Goal: Information Seeking & Learning: Learn about a topic

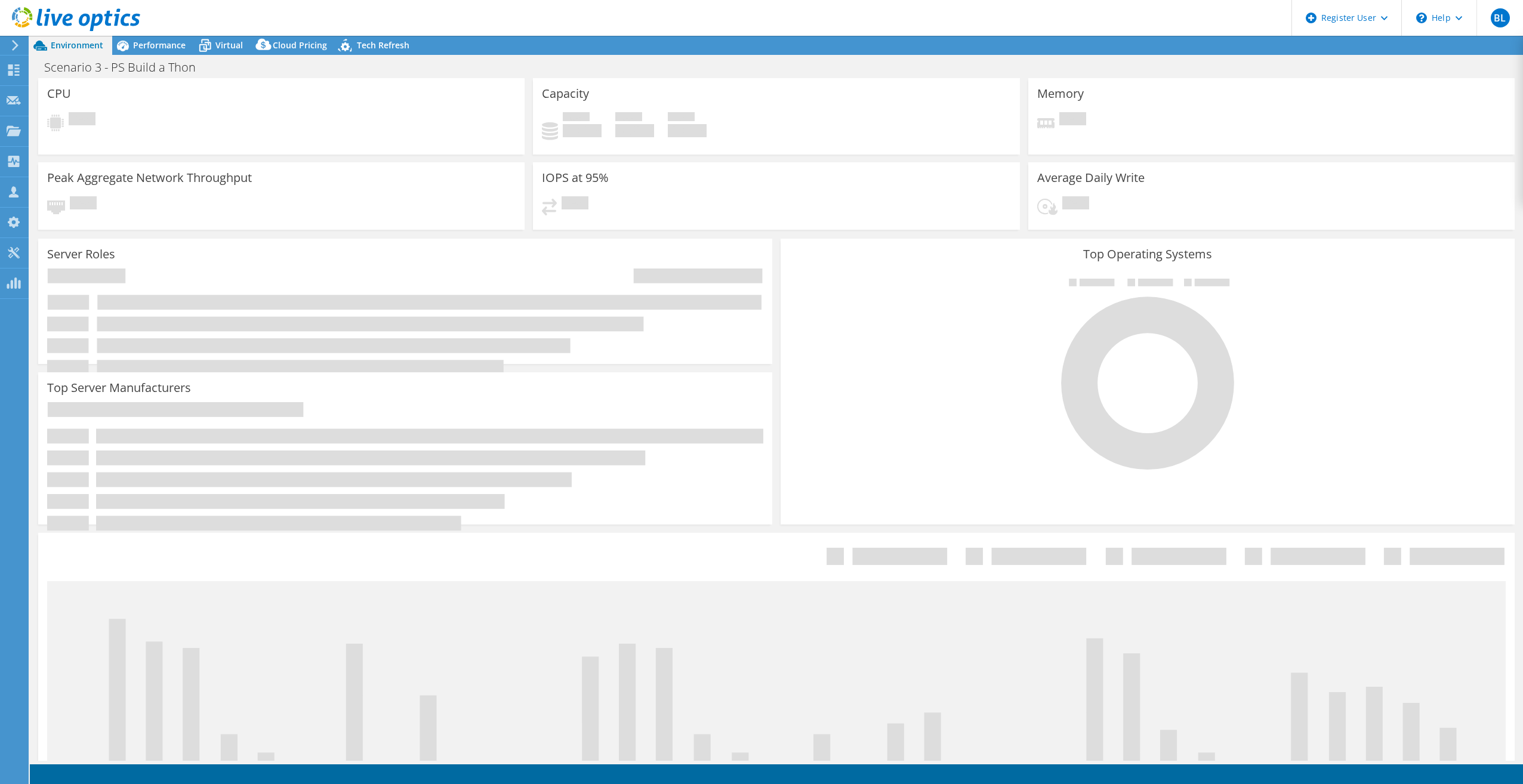
select select "USD"
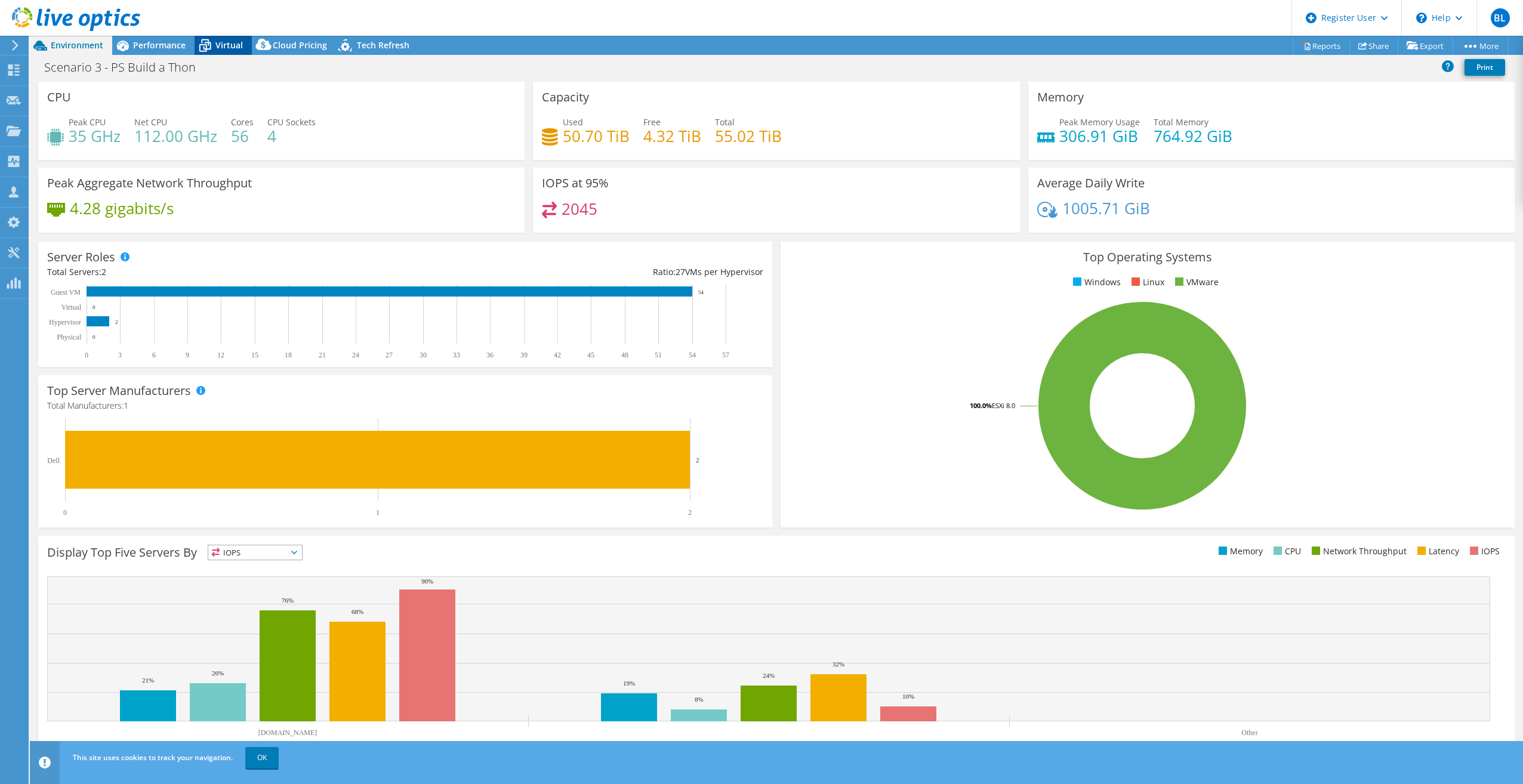
click at [227, 37] on div "Virtual" at bounding box center [223, 46] width 58 height 20
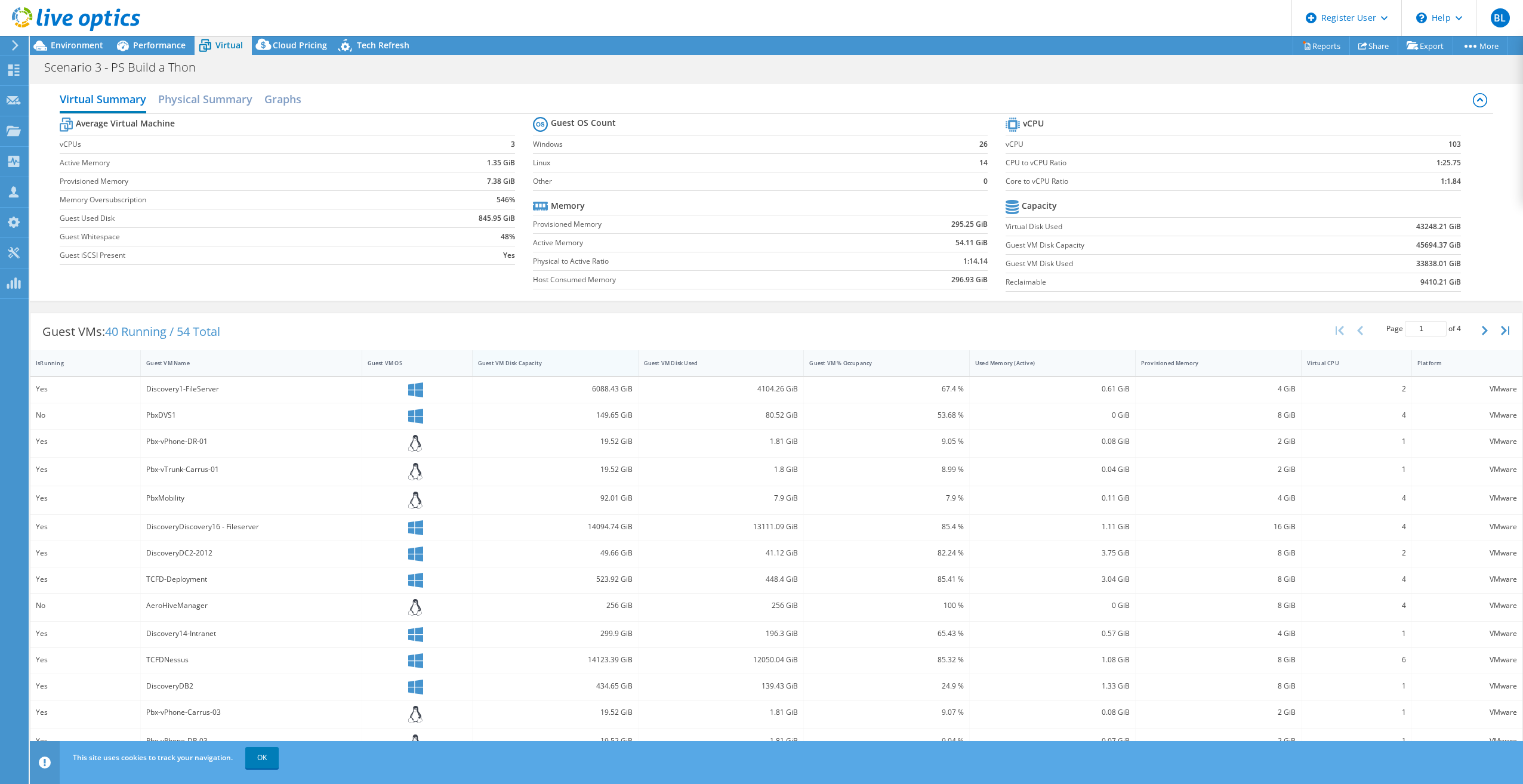
click at [571, 359] on div "Guest VM Disk Capacity" at bounding box center [547, 363] width 140 height 7
click at [603, 361] on div "Guest VM Disk Capacity" at bounding box center [547, 363] width 140 height 7
click at [159, 46] on span "Performance" at bounding box center [159, 45] width 53 height 11
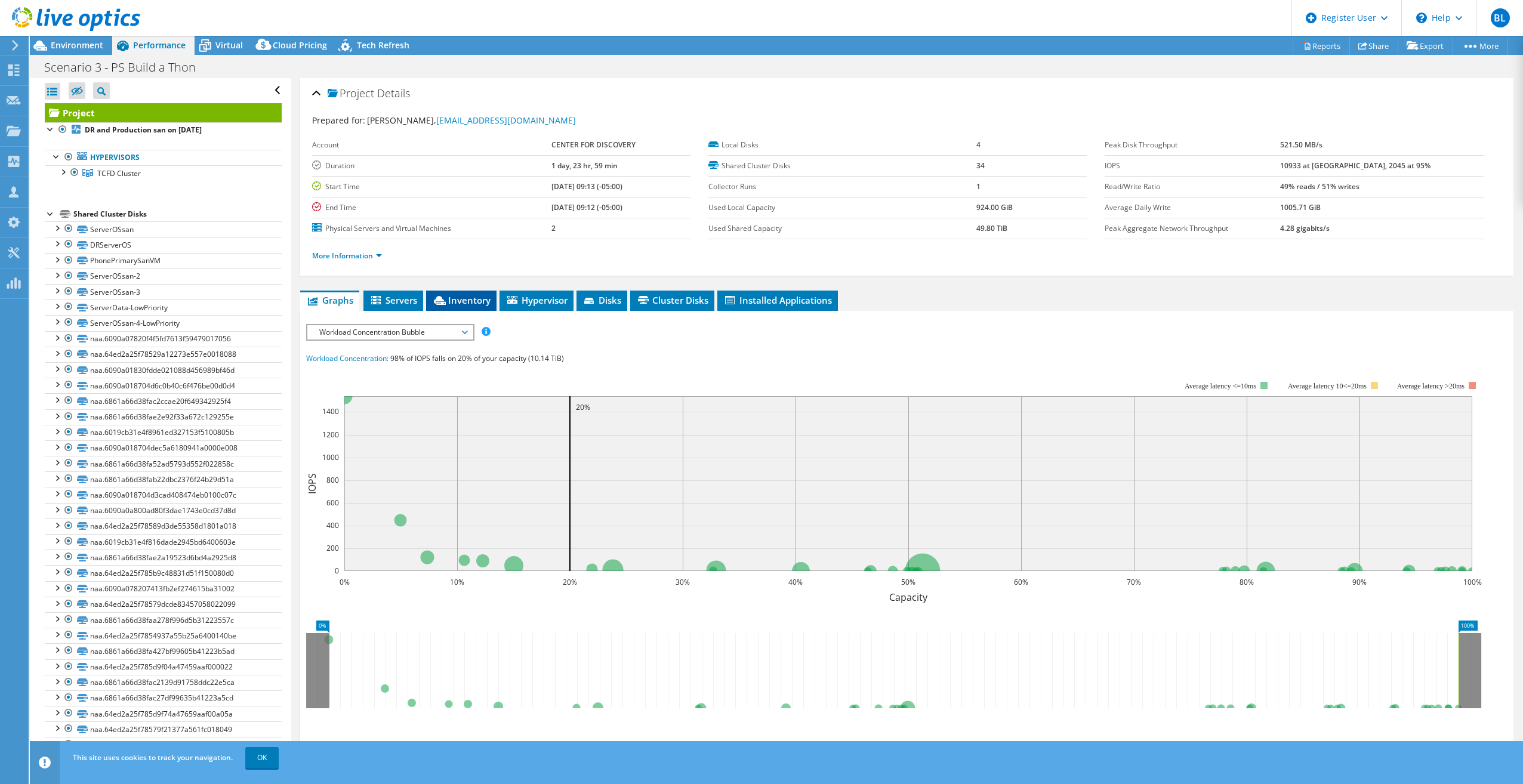
click at [454, 294] on li "Inventory" at bounding box center [461, 301] width 71 height 20
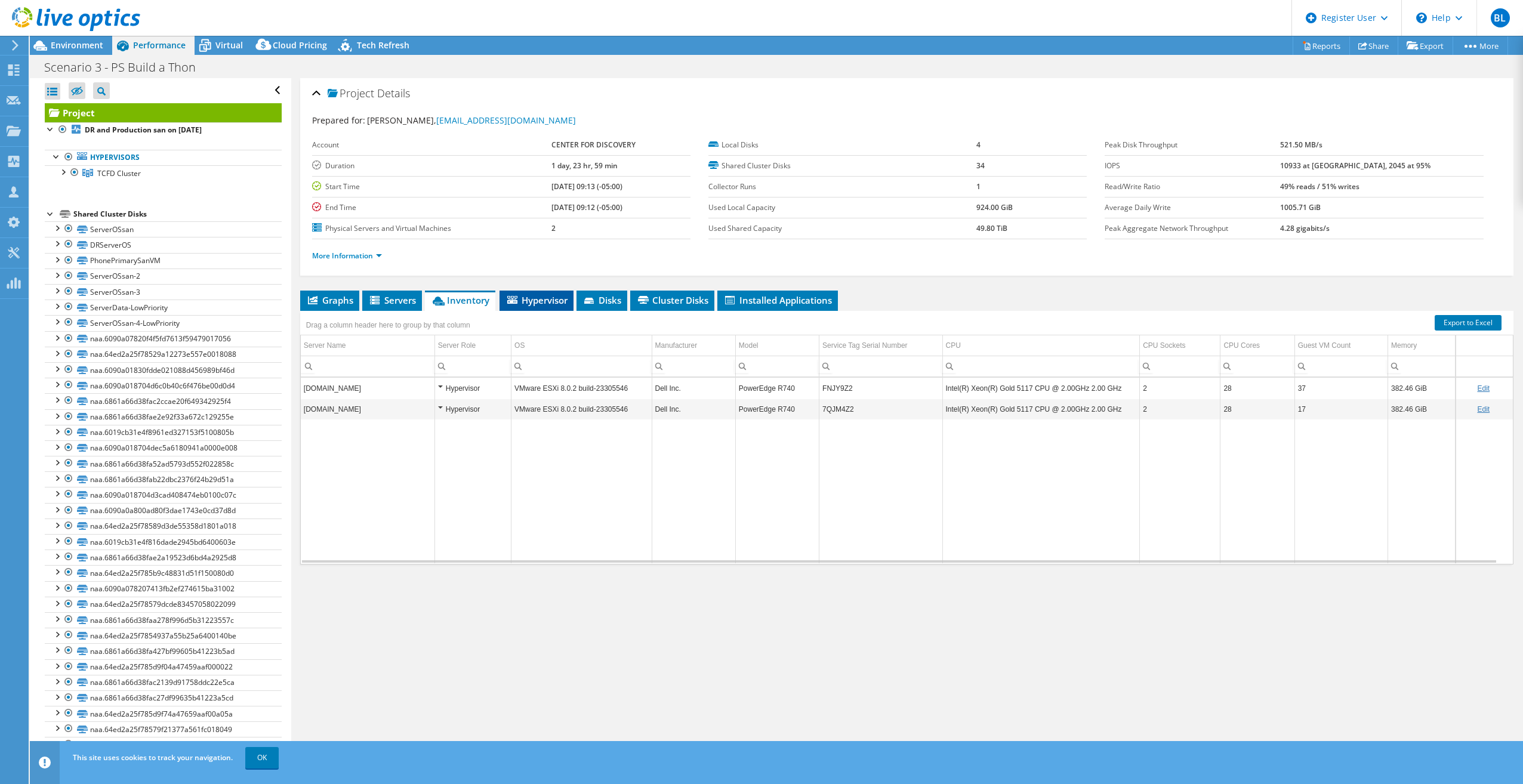
click at [531, 294] on span "Hypervisor" at bounding box center [536, 300] width 62 height 12
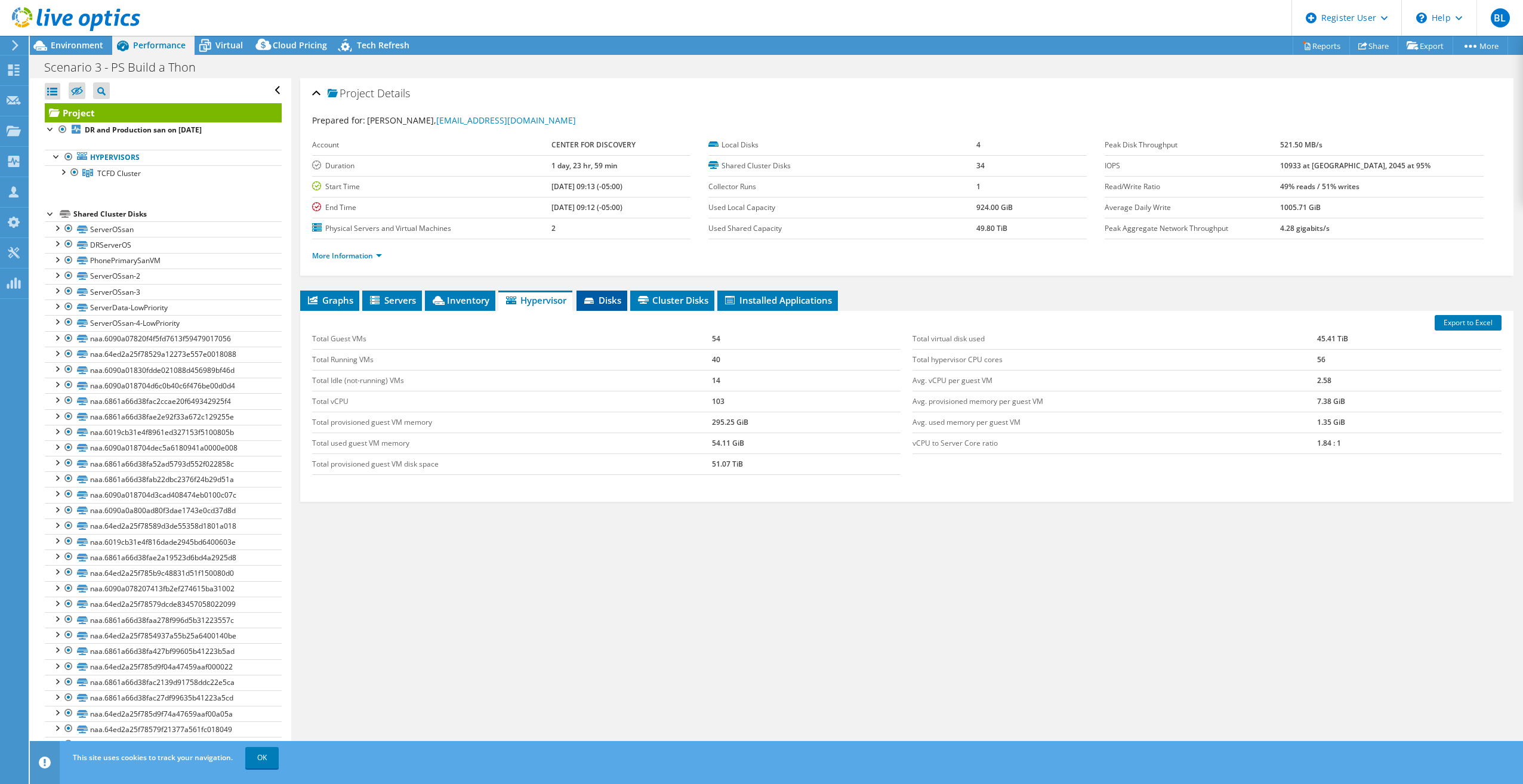
click at [602, 308] on li "Disks" at bounding box center [601, 301] width 51 height 20
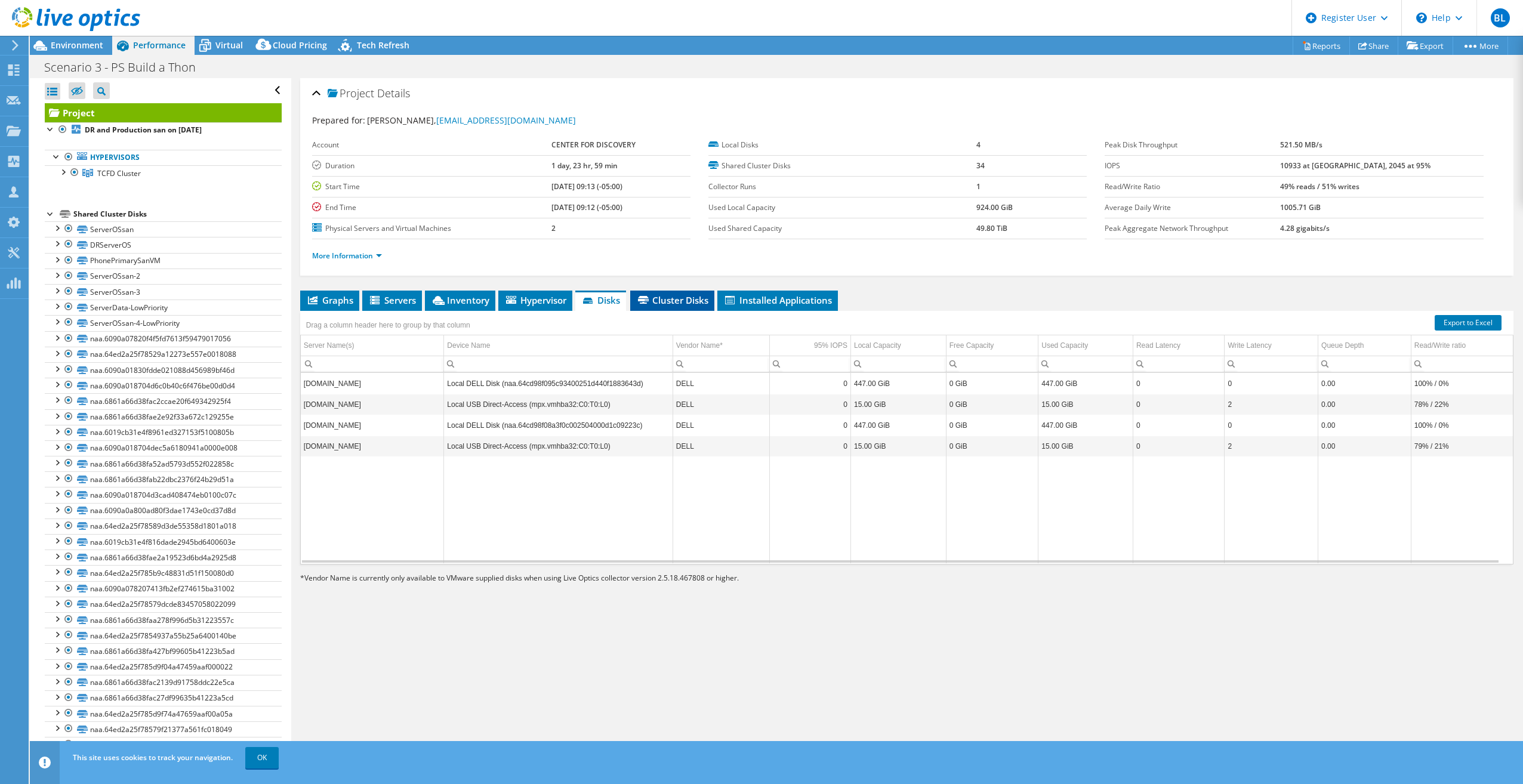
click at [671, 299] on span "Cluster Disks" at bounding box center [673, 300] width 72 height 12
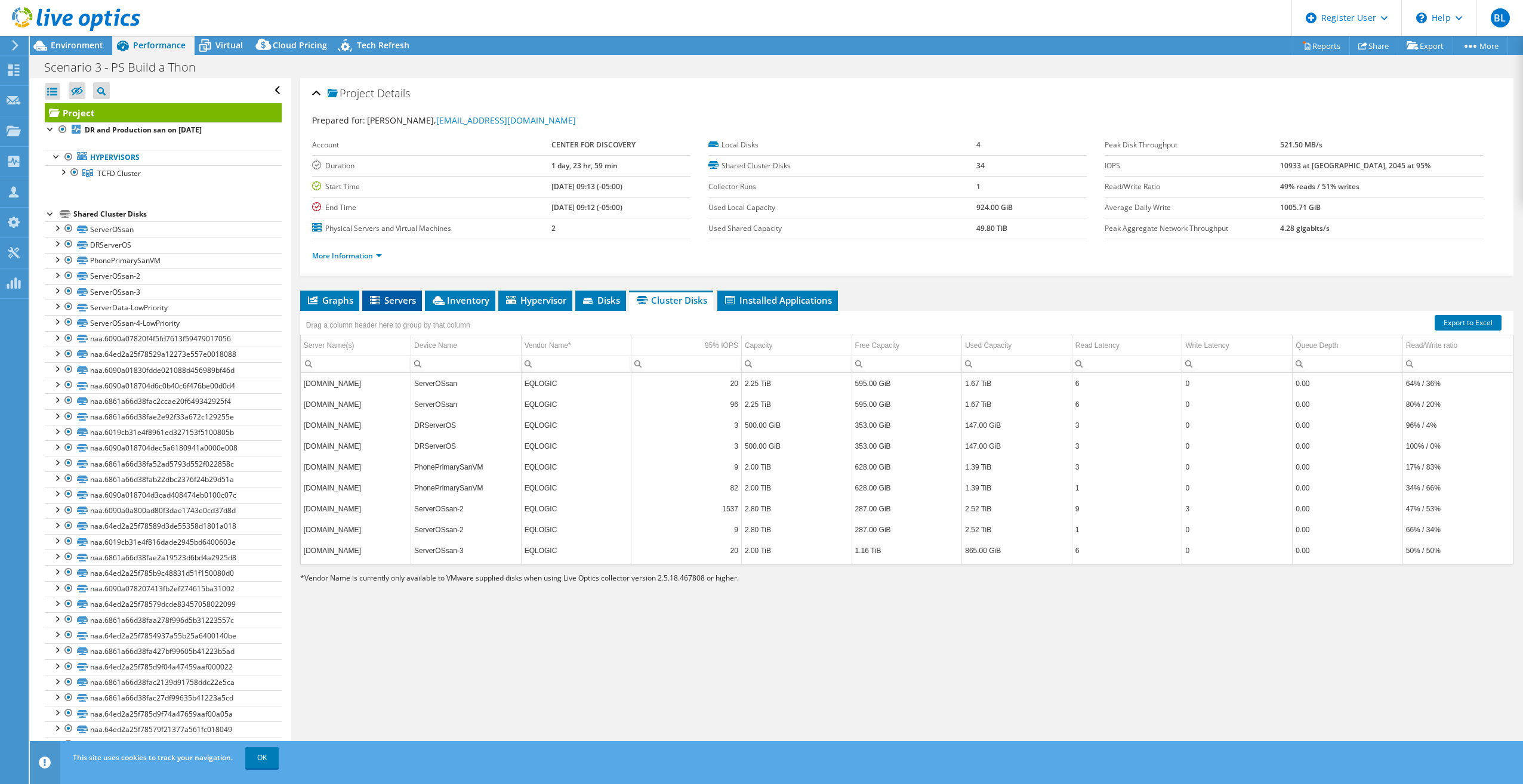
click at [372, 303] on icon at bounding box center [375, 301] width 12 height 10
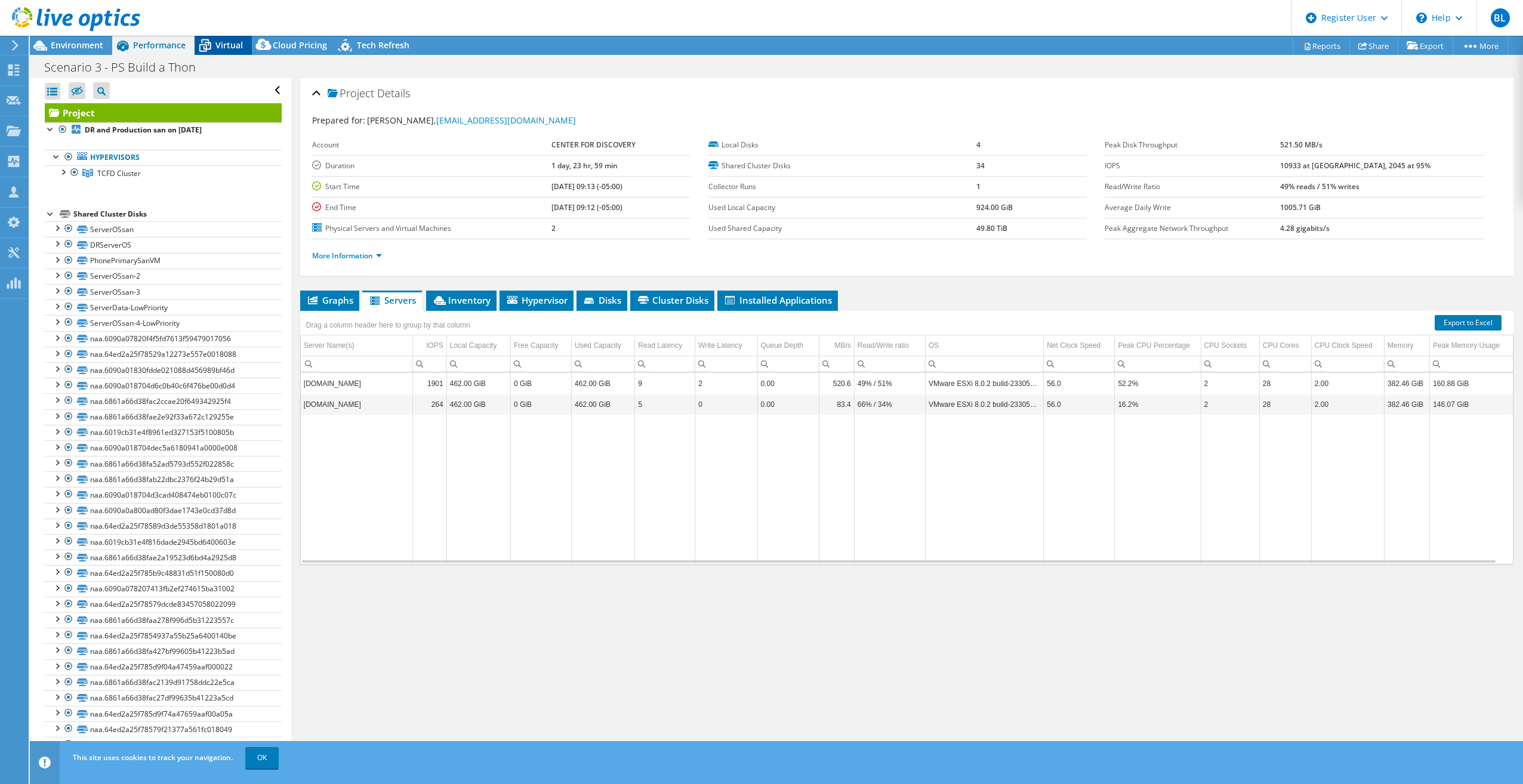
click at [223, 45] on span "Virtual" at bounding box center [230, 45] width 28 height 11
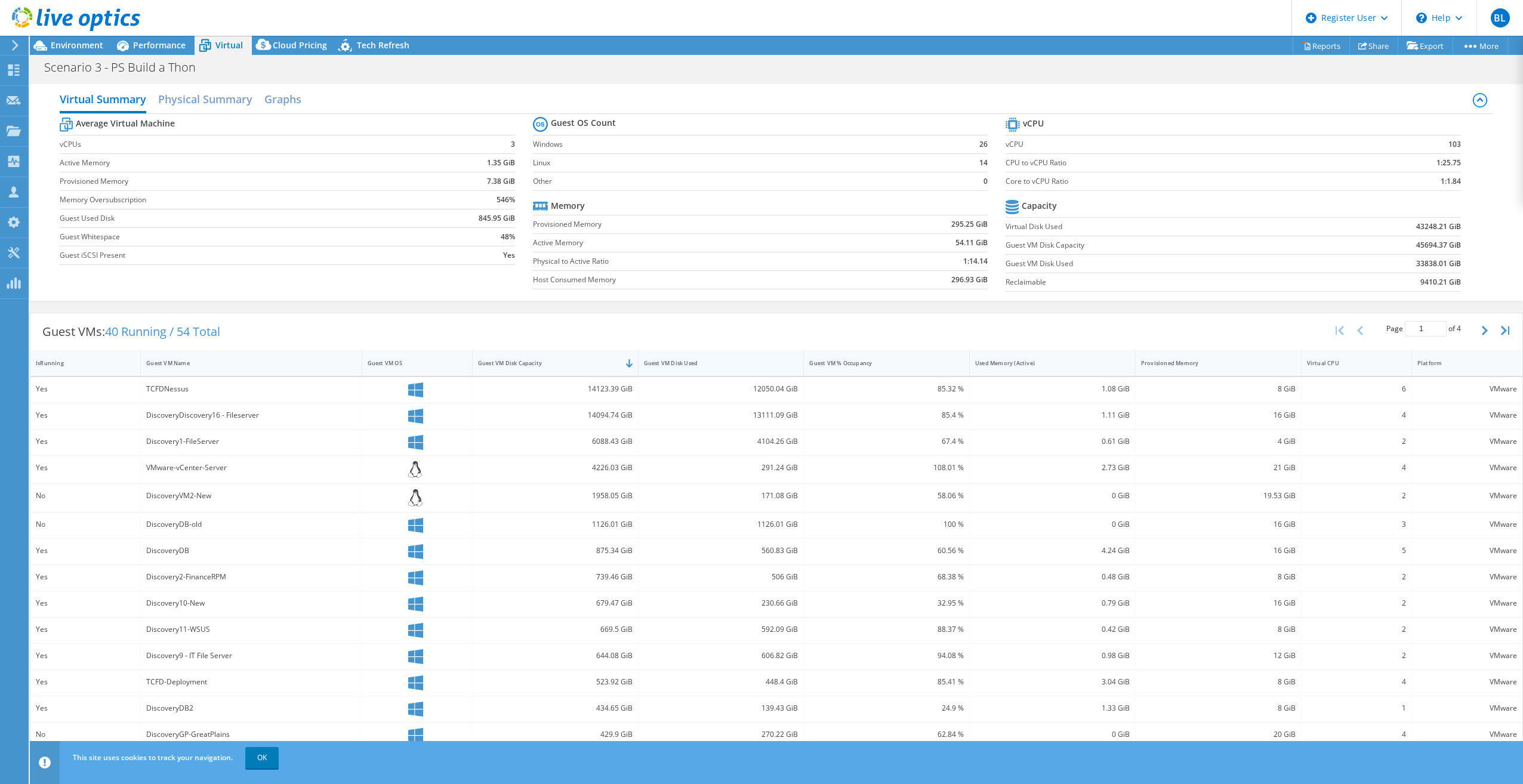
click at [783, 364] on div "Guest VM Disk Used" at bounding box center [714, 363] width 151 height 19
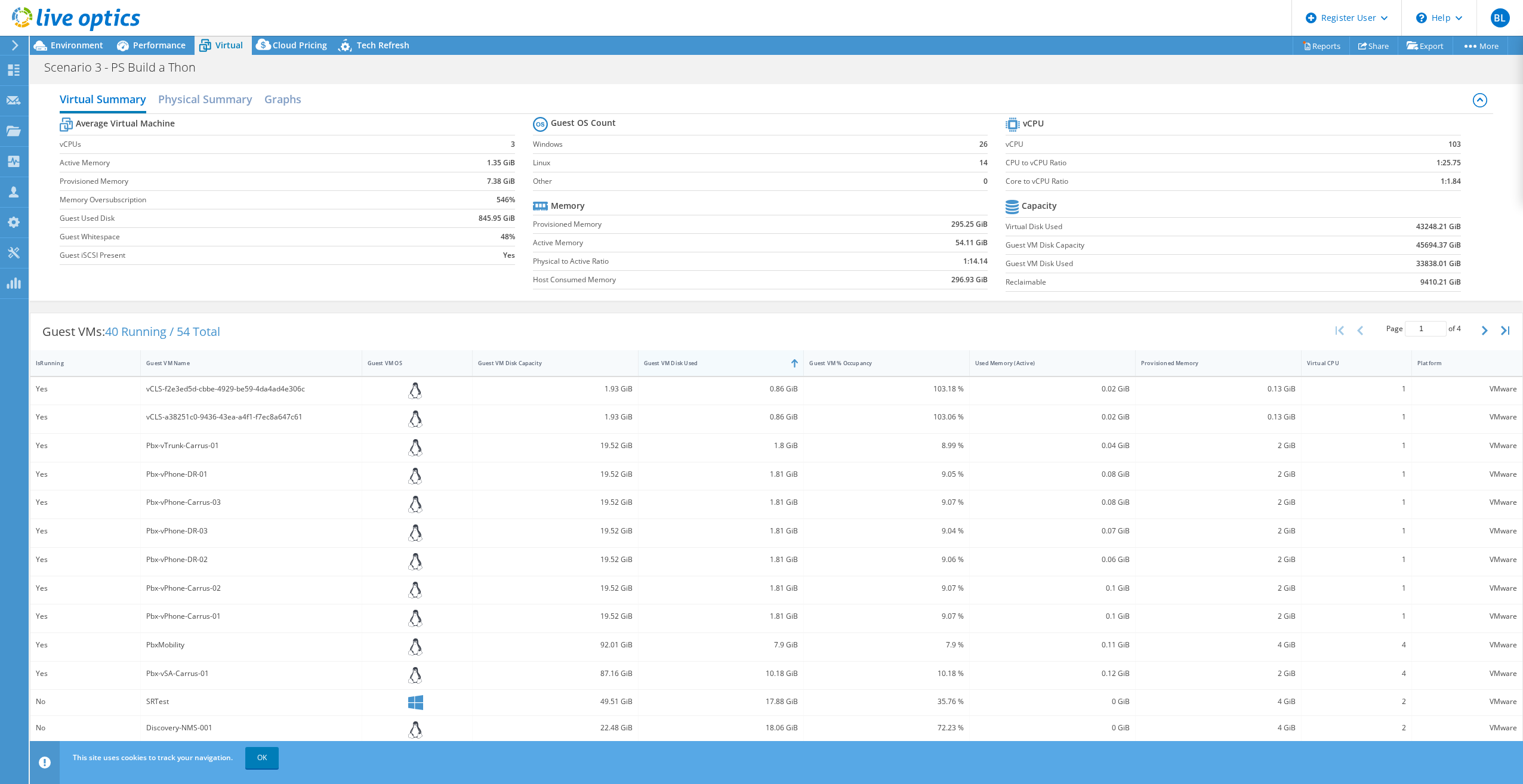
click at [783, 364] on div "Guest VM Disk Used" at bounding box center [714, 363] width 151 height 19
click at [574, 362] on div "Guest VM Disk Capacity" at bounding box center [547, 363] width 140 height 7
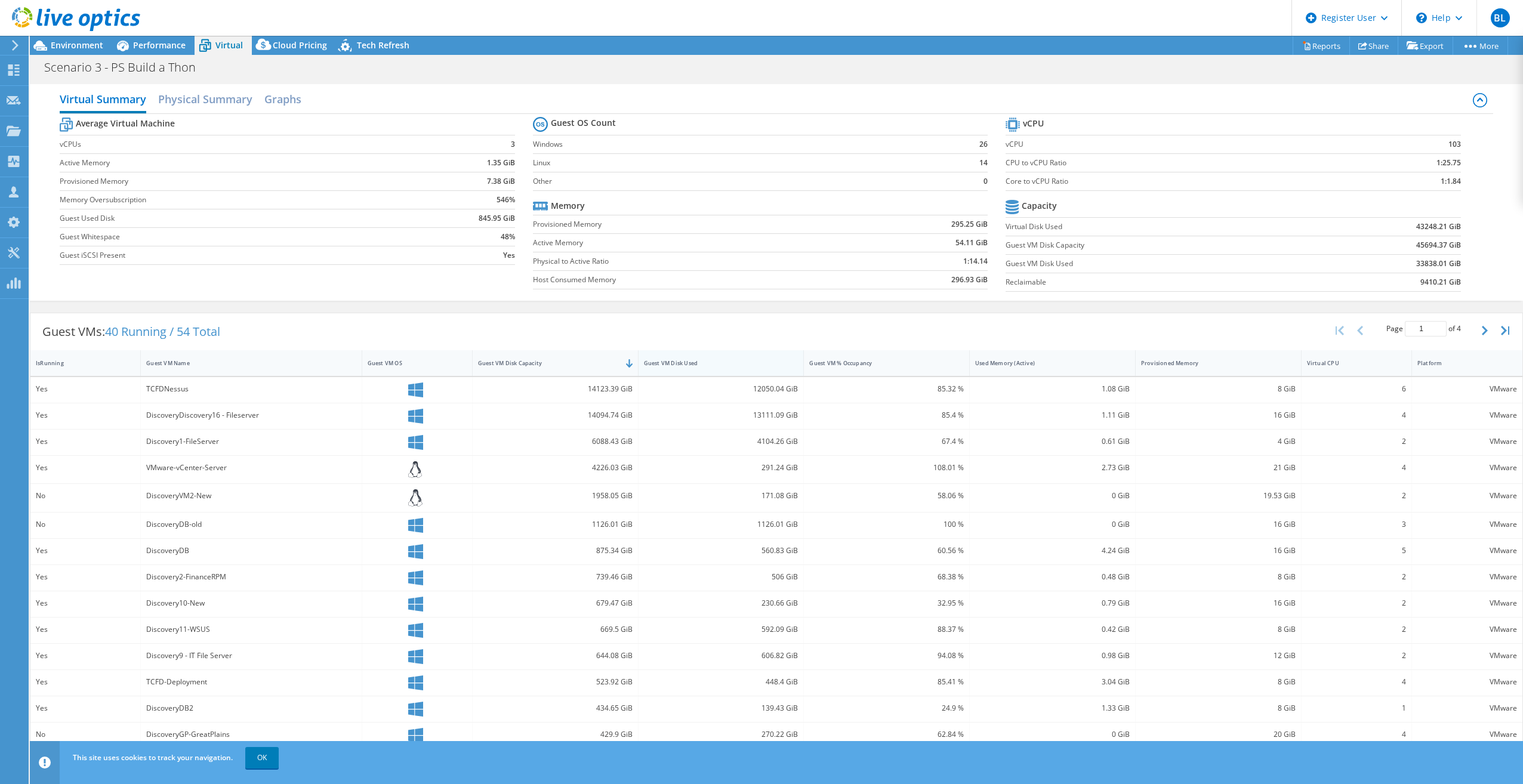
click at [773, 360] on div "Guest VM Disk Used" at bounding box center [714, 363] width 140 height 7
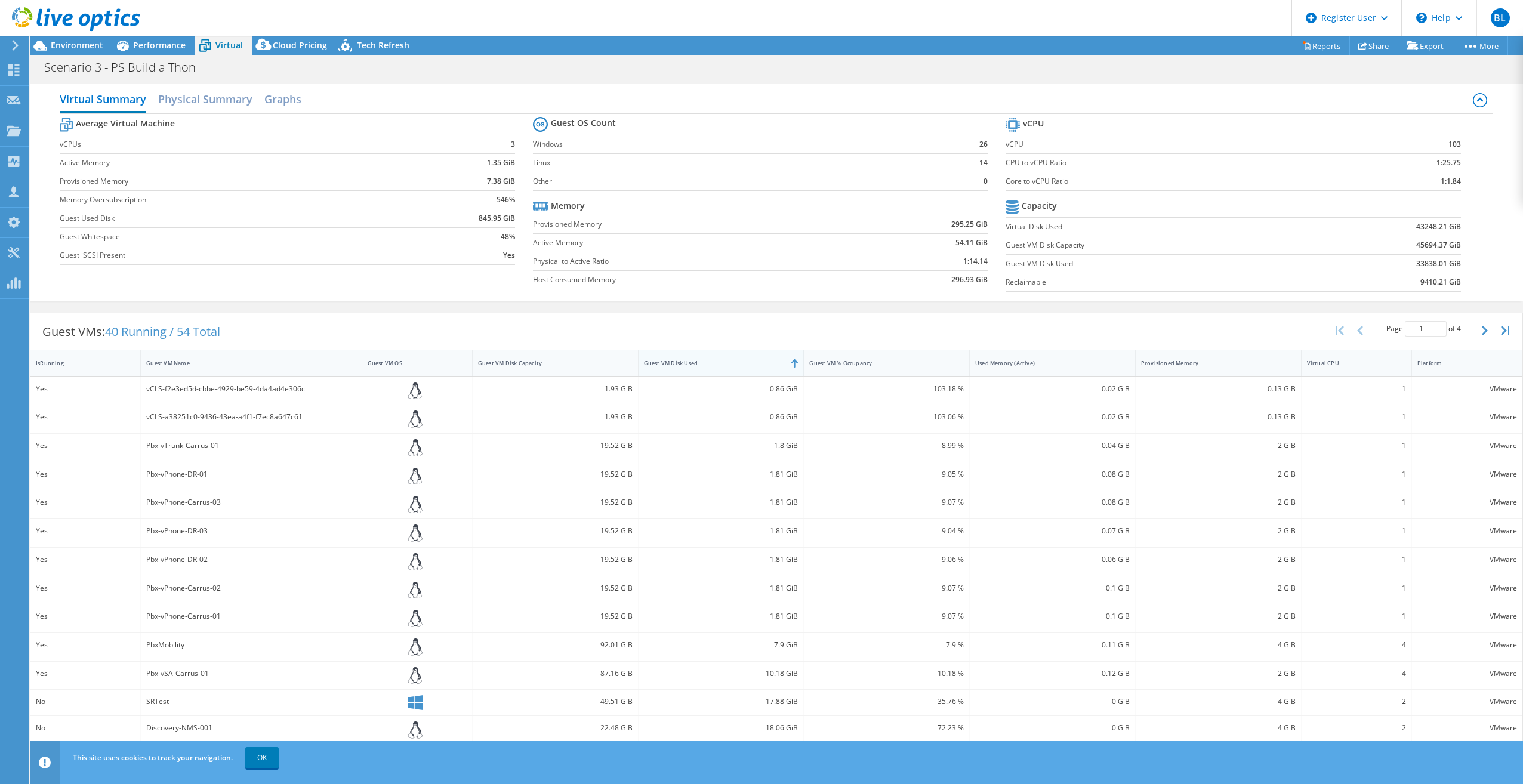
click at [773, 360] on div "Guest VM Disk Used" at bounding box center [714, 363] width 140 height 7
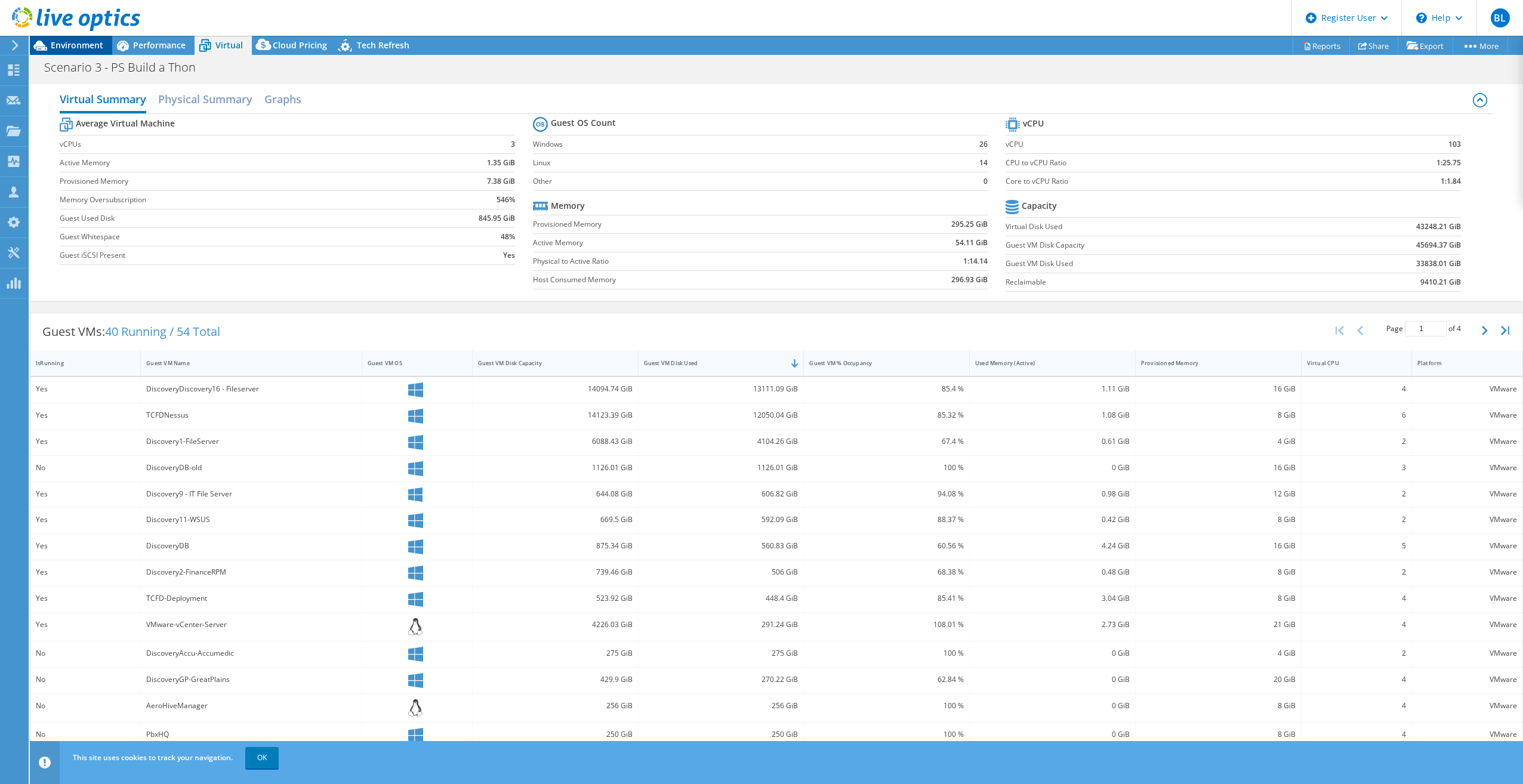
click at [89, 46] on span "Environment" at bounding box center [77, 45] width 53 height 11
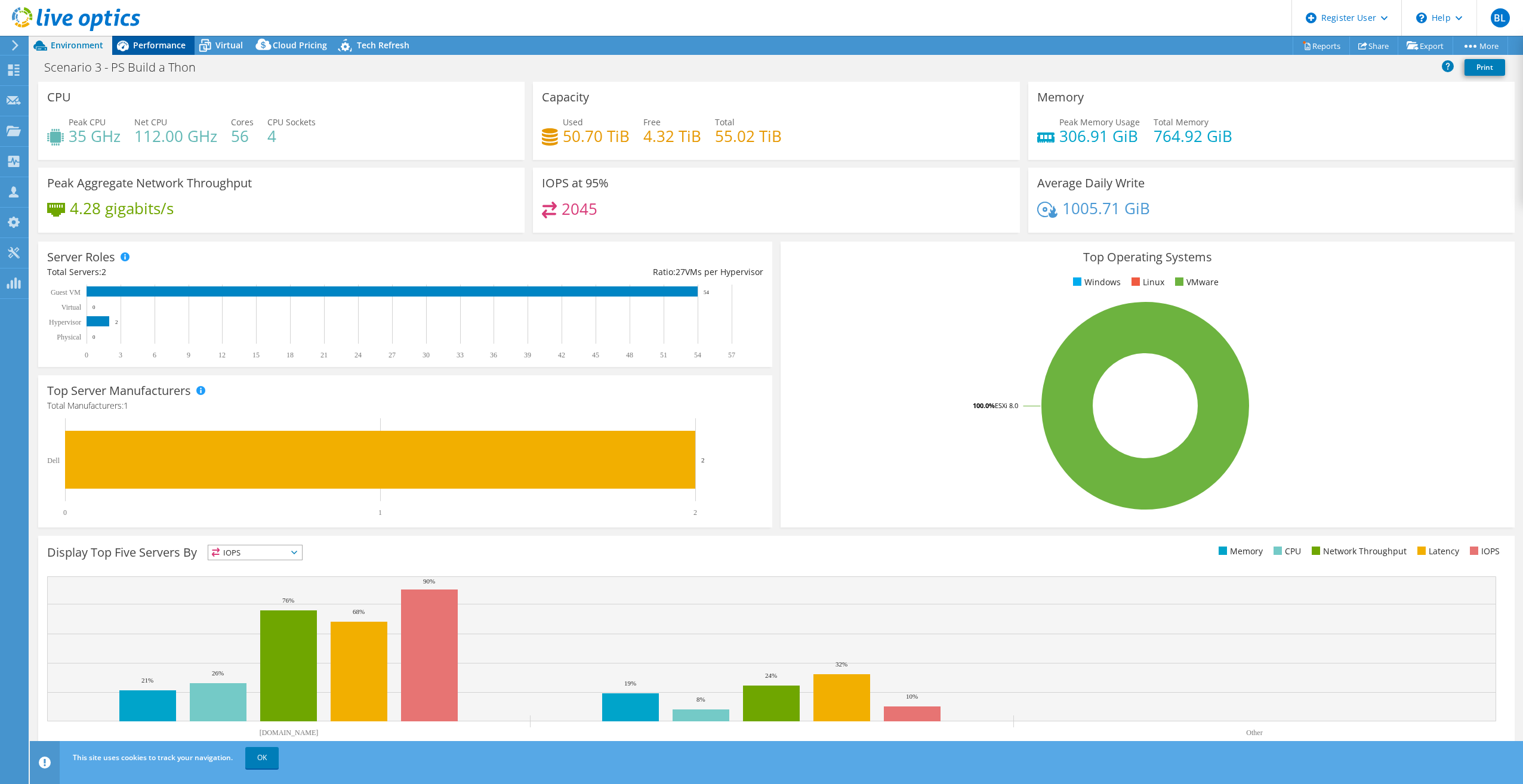
click at [173, 47] on span "Performance" at bounding box center [159, 45] width 53 height 11
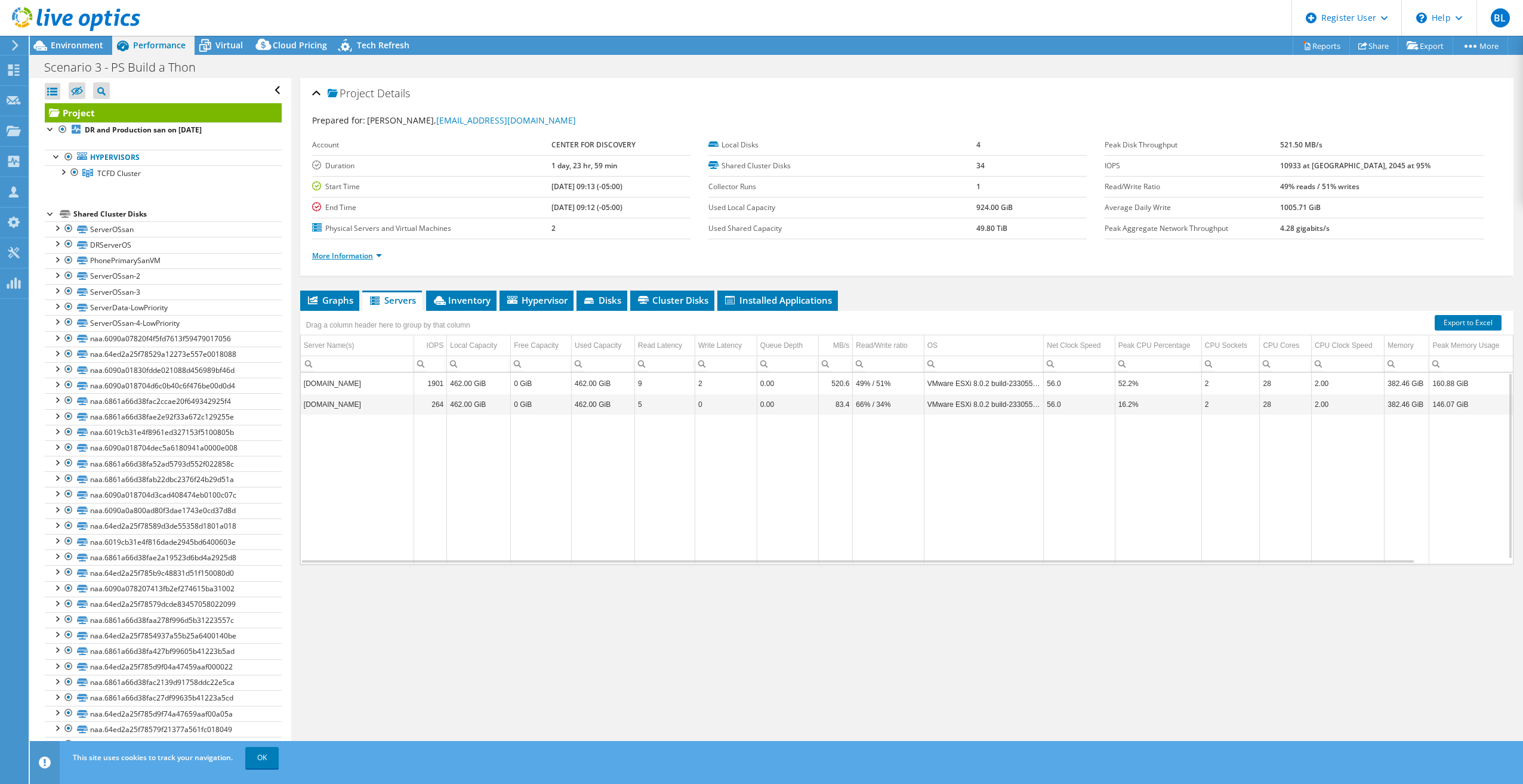
click at [361, 253] on link "More Information" at bounding box center [347, 255] width 70 height 10
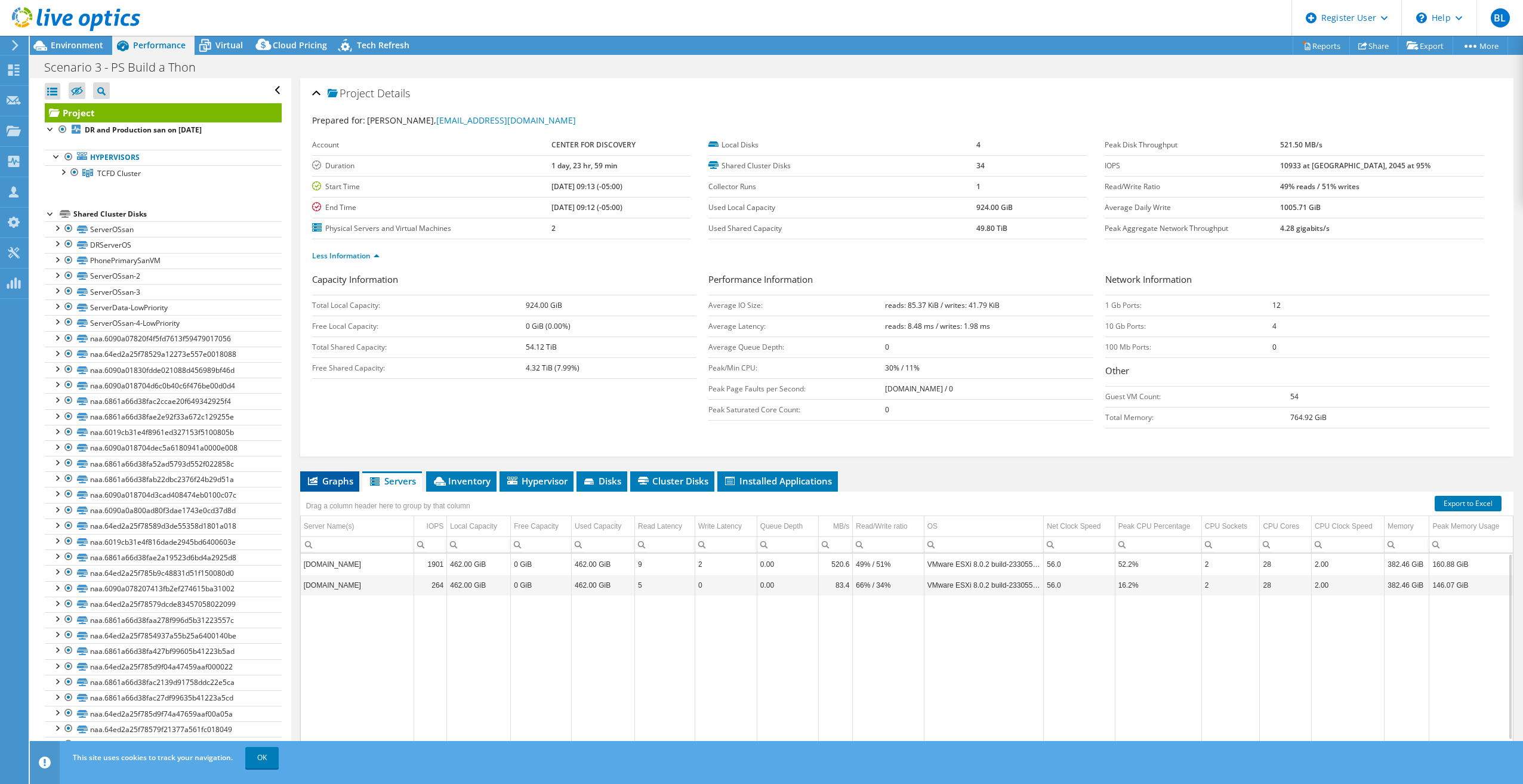
click at [341, 483] on span "Graphs" at bounding box center [329, 480] width 47 height 12
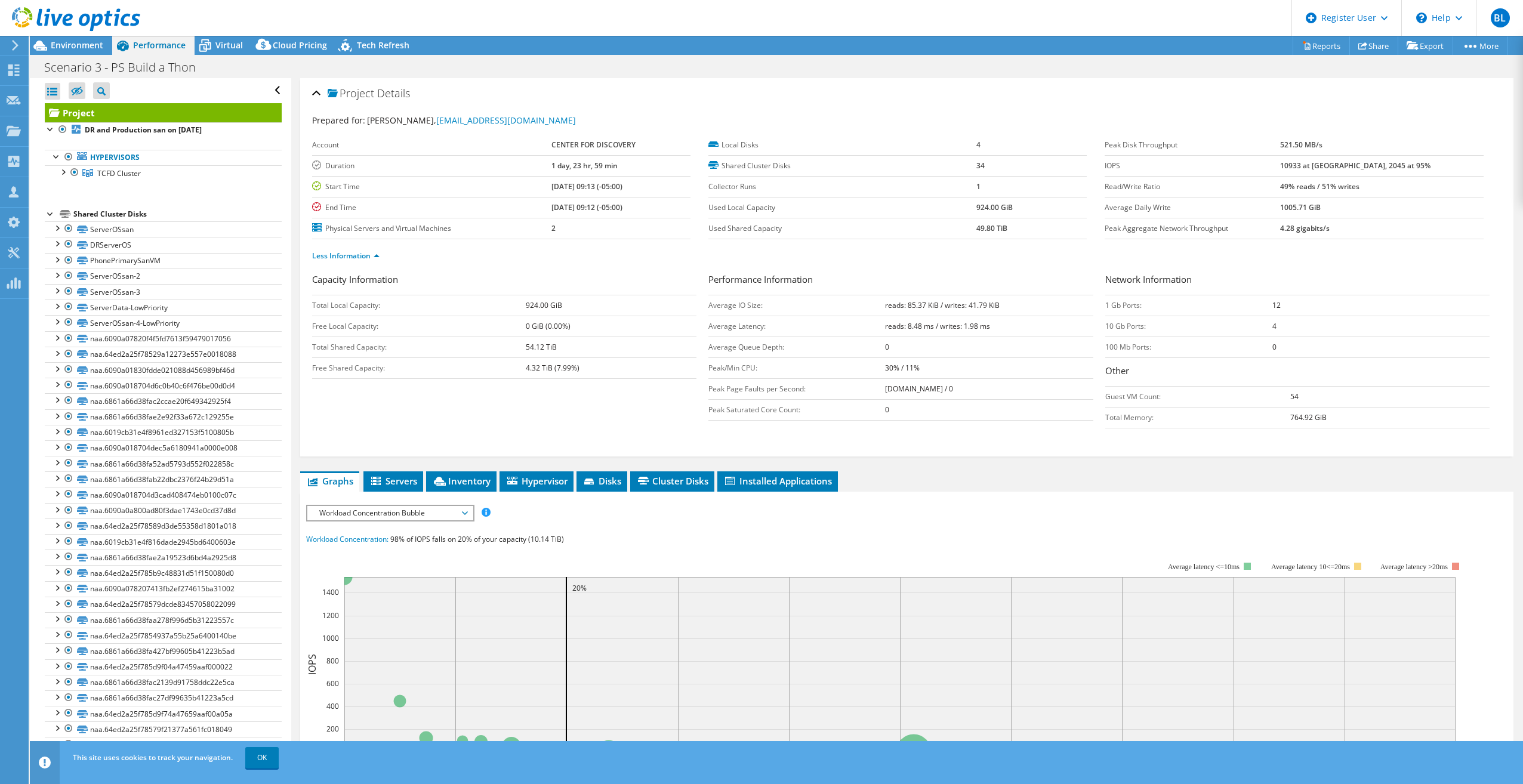
click at [393, 511] on span "Workload Concentration Bubble" at bounding box center [389, 513] width 153 height 14
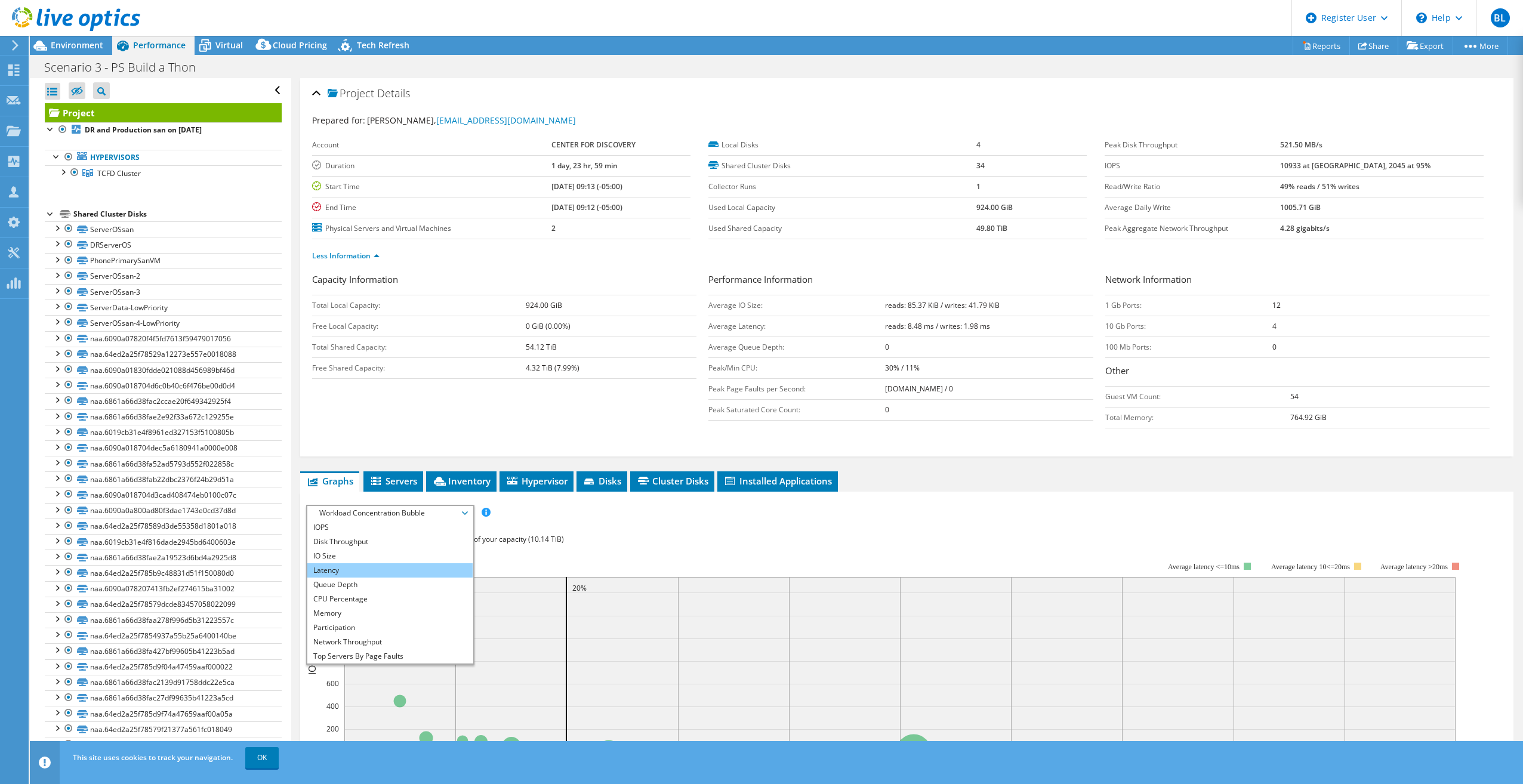
click at [362, 574] on li "Latency" at bounding box center [390, 569] width 165 height 14
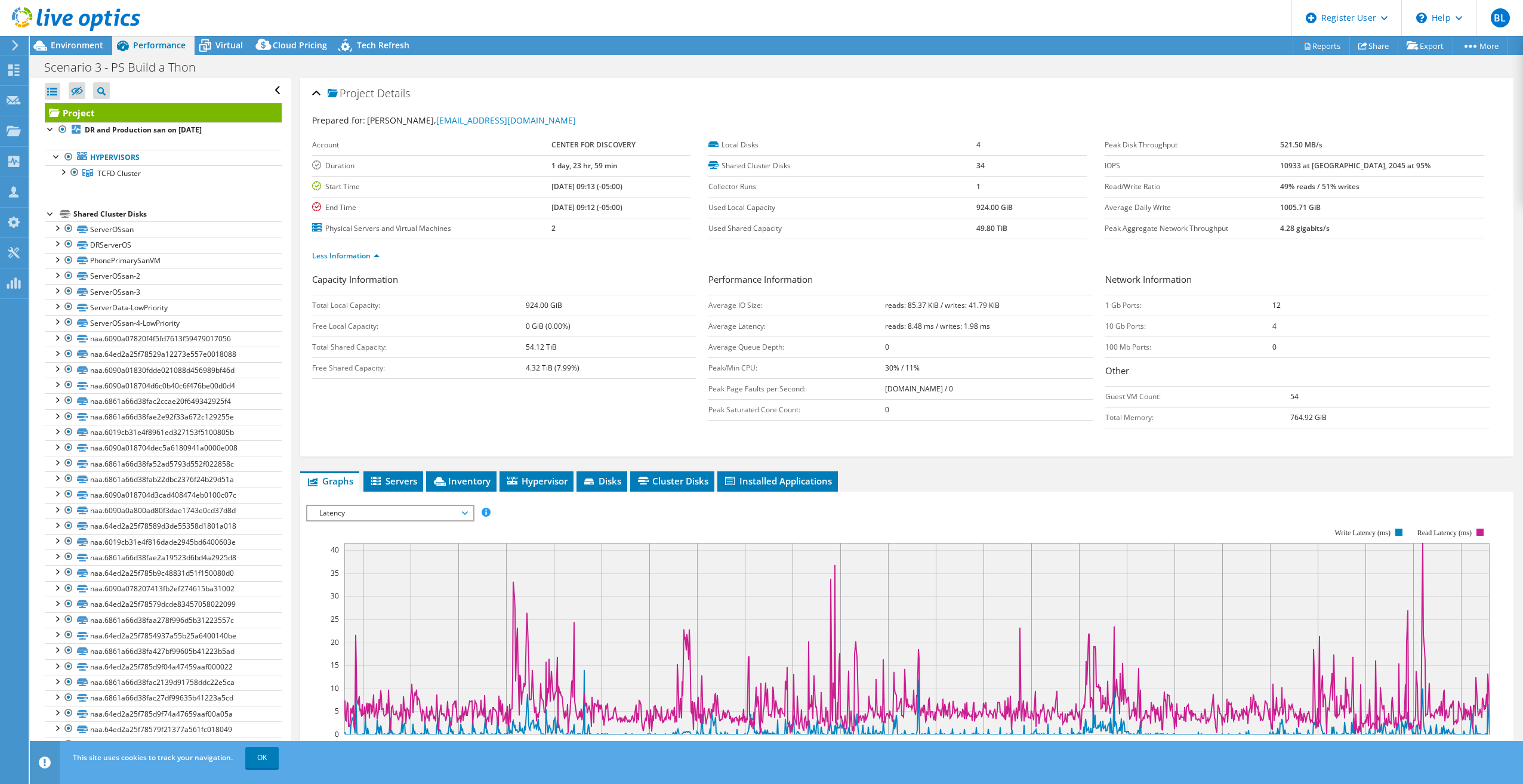
click at [373, 516] on span "Latency" at bounding box center [389, 513] width 153 height 14
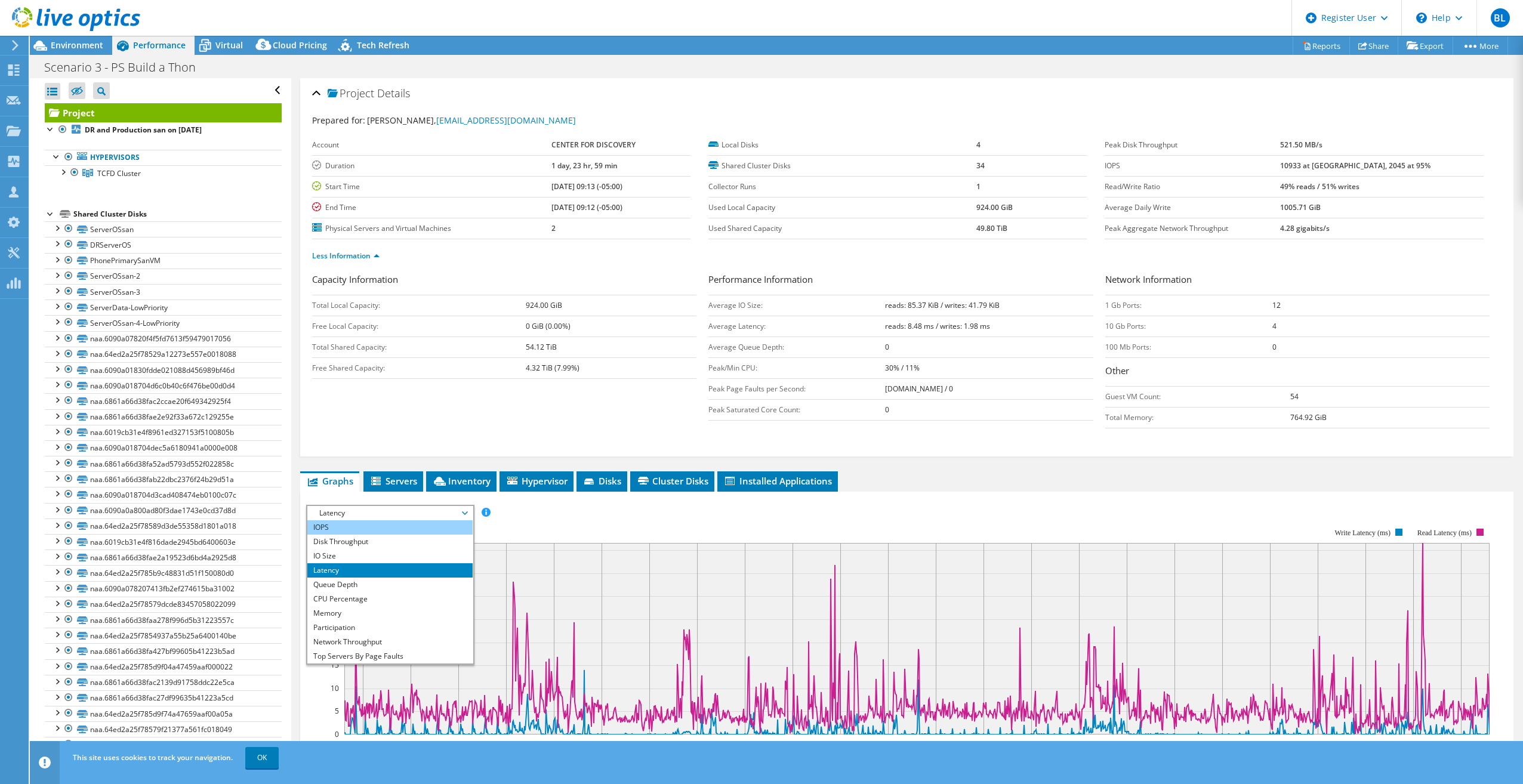
click at [359, 530] on li "IOPS" at bounding box center [390, 527] width 165 height 14
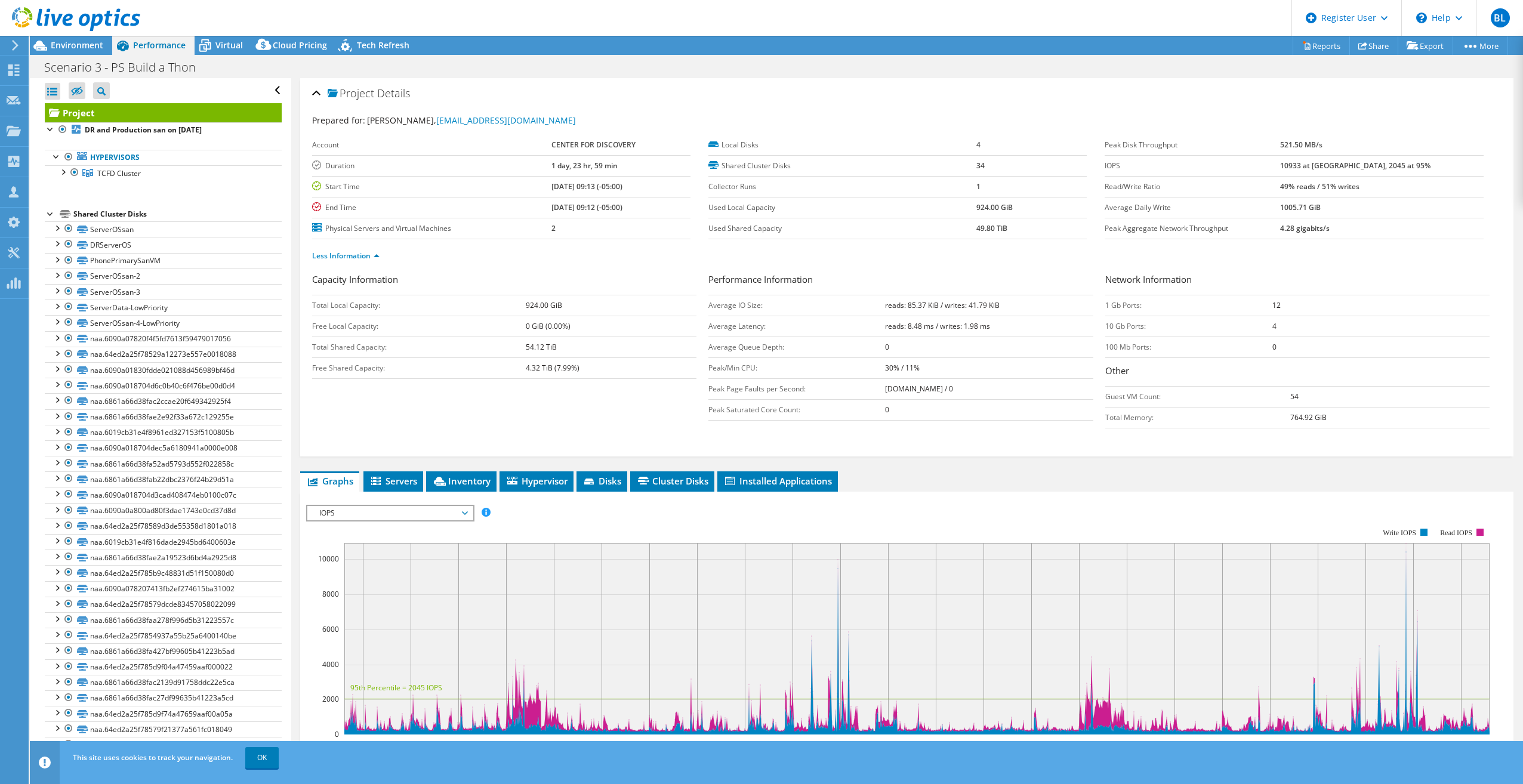
click at [612, 507] on div "IOPS Disk Throughput IO Size Latency Queue Depth CPU Percentage Memory Page Fau…" at bounding box center [906, 512] width 1201 height 16
click at [606, 473] on li "Disks" at bounding box center [601, 481] width 51 height 20
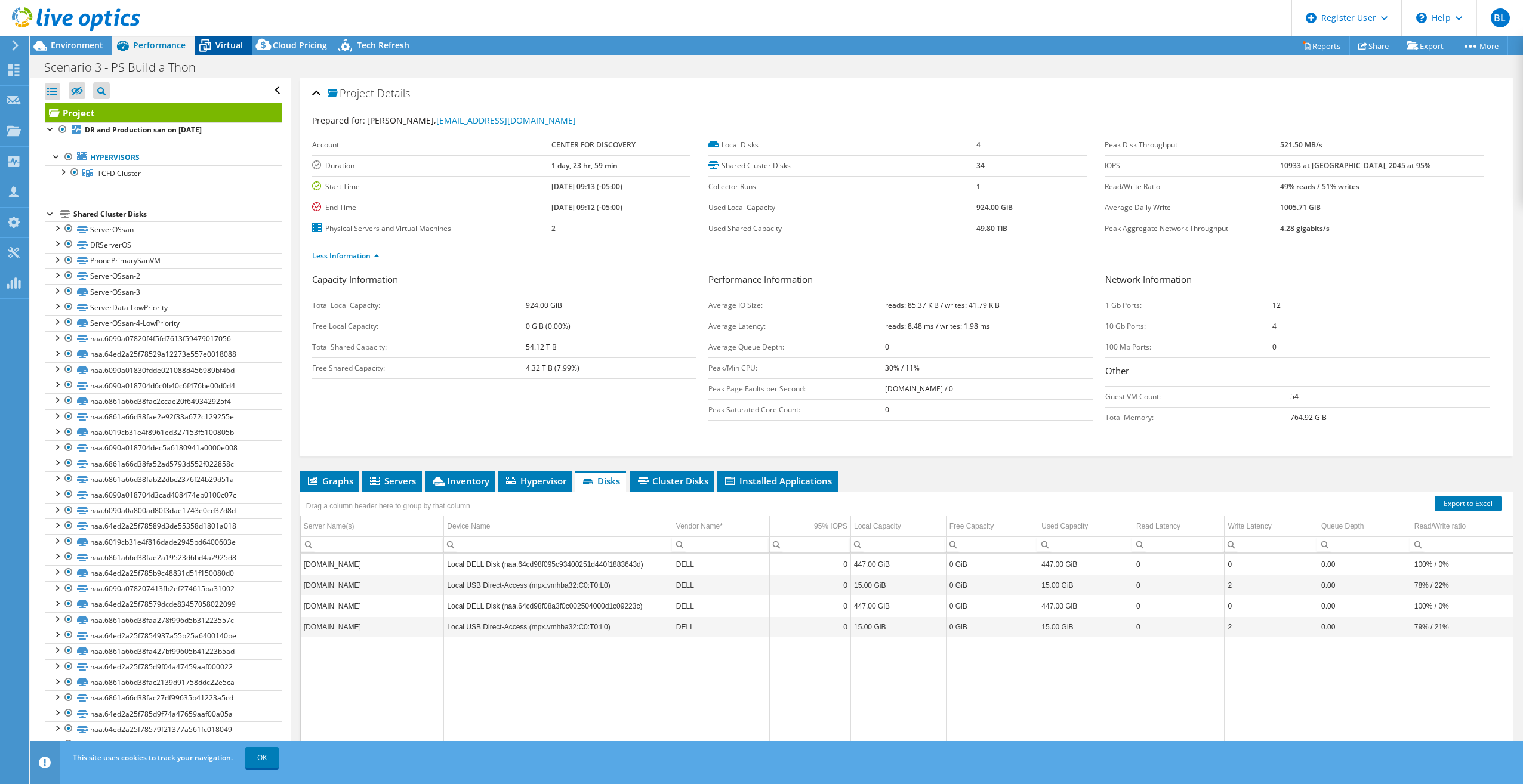
click at [219, 44] on span "Virtual" at bounding box center [230, 45] width 28 height 11
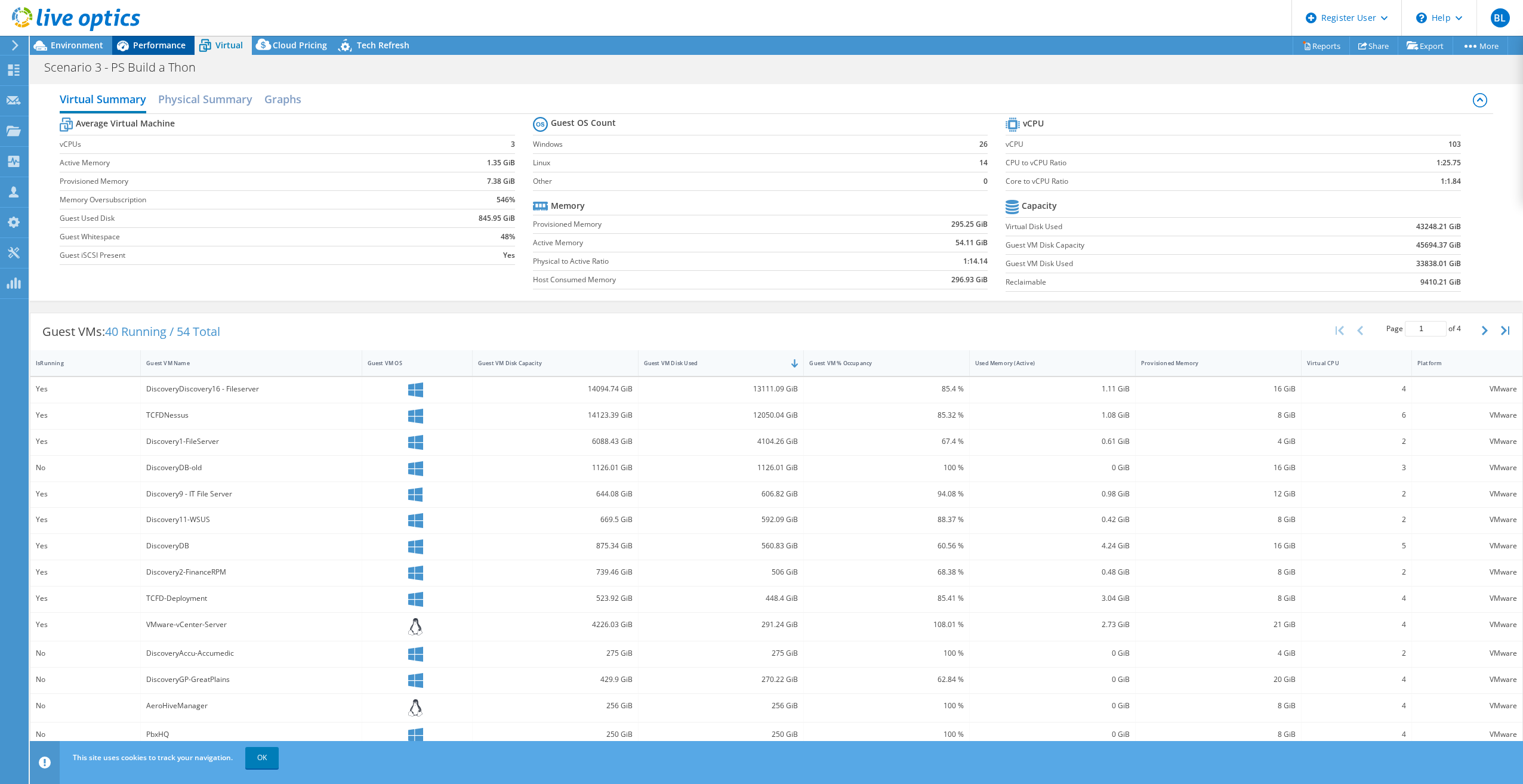
click at [160, 46] on span "Performance" at bounding box center [159, 45] width 53 height 11
